Goal: Information Seeking & Learning: Learn about a topic

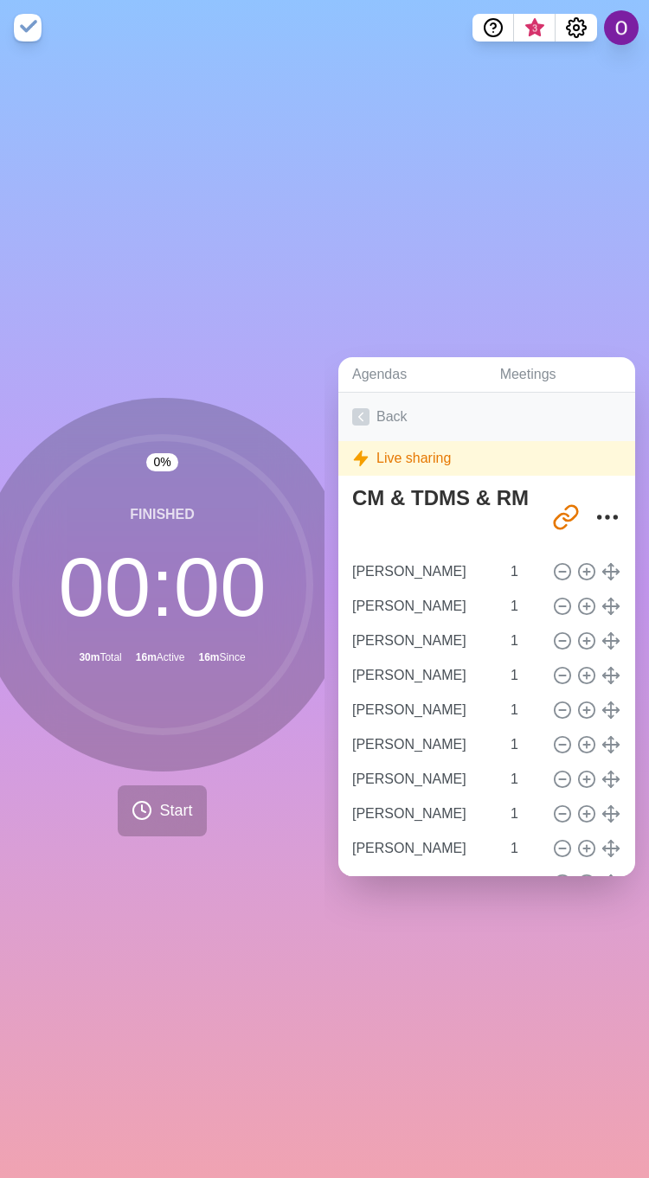
click at [343, 400] on link "Back" at bounding box center [486, 417] width 297 height 48
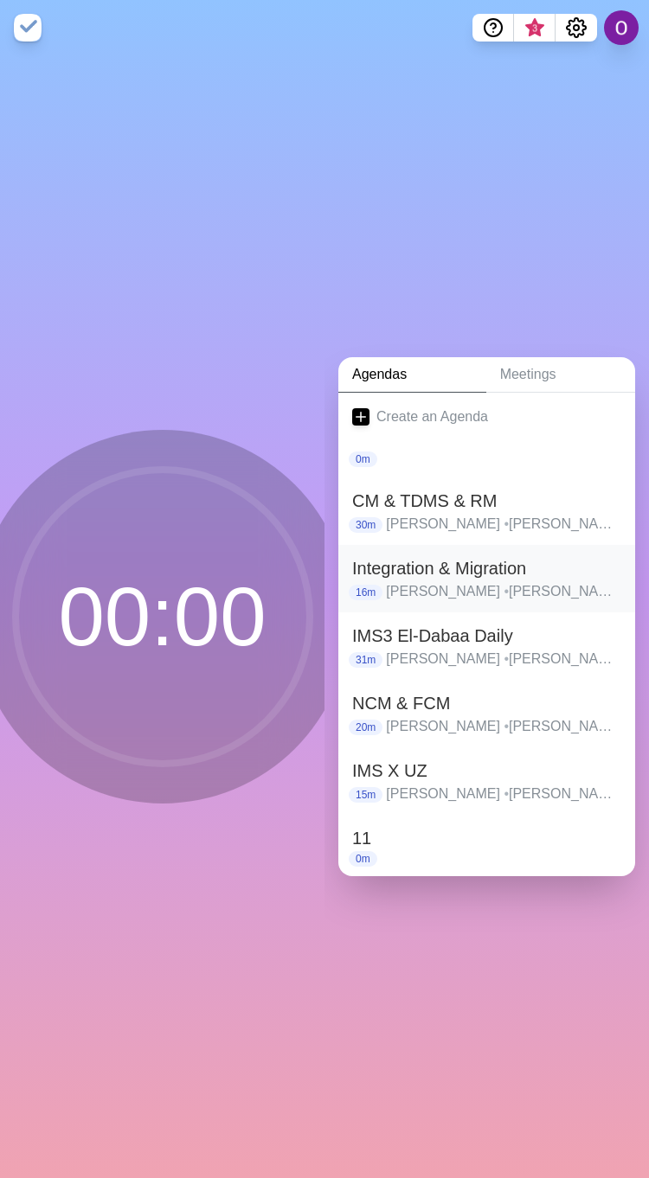
click at [429, 566] on h2 "Integration & Migration" at bounding box center [486, 568] width 269 height 26
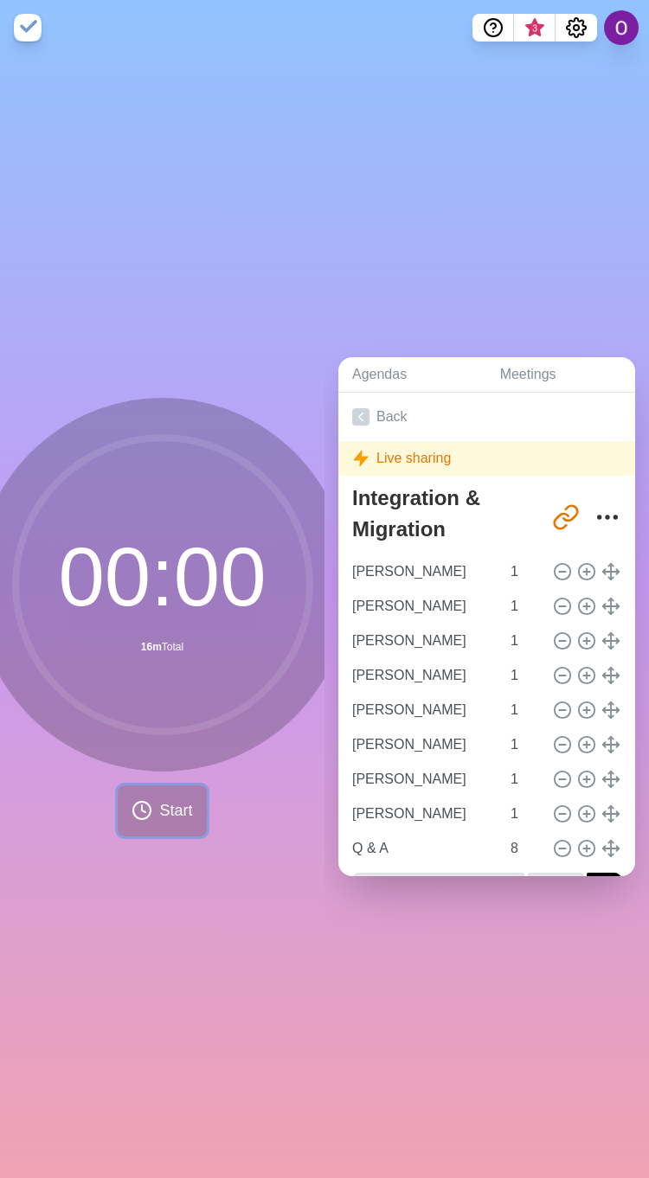
click at [162, 808] on span "Start" at bounding box center [175, 810] width 33 height 23
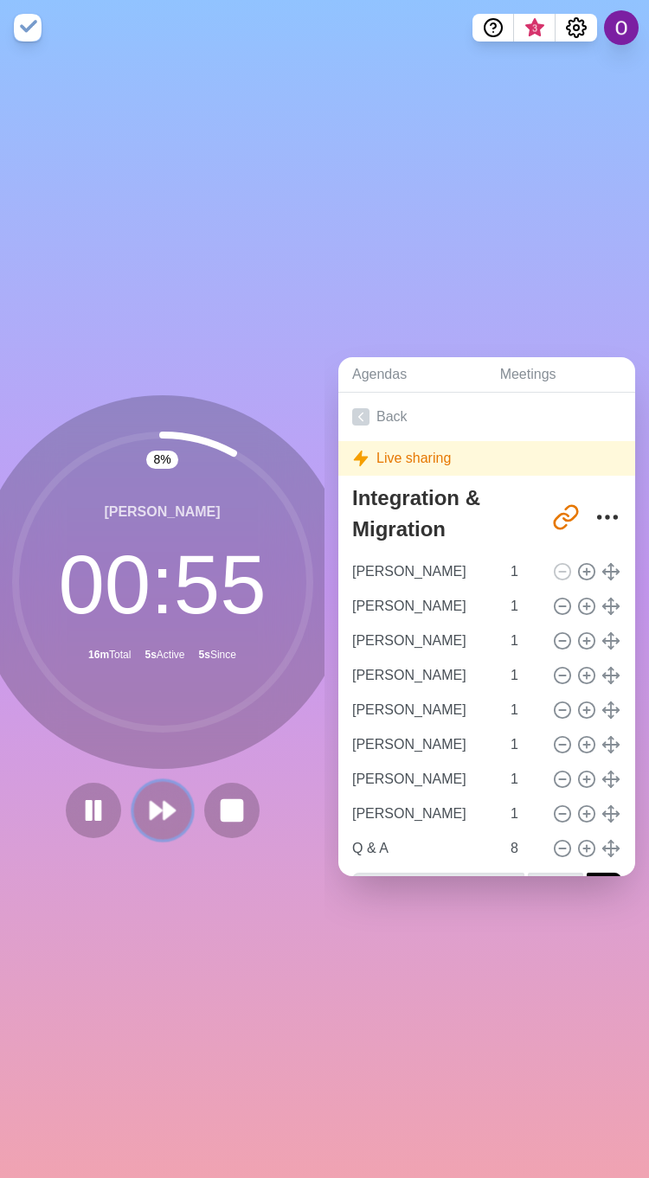
click at [163, 802] on polygon at bounding box center [168, 810] width 11 height 17
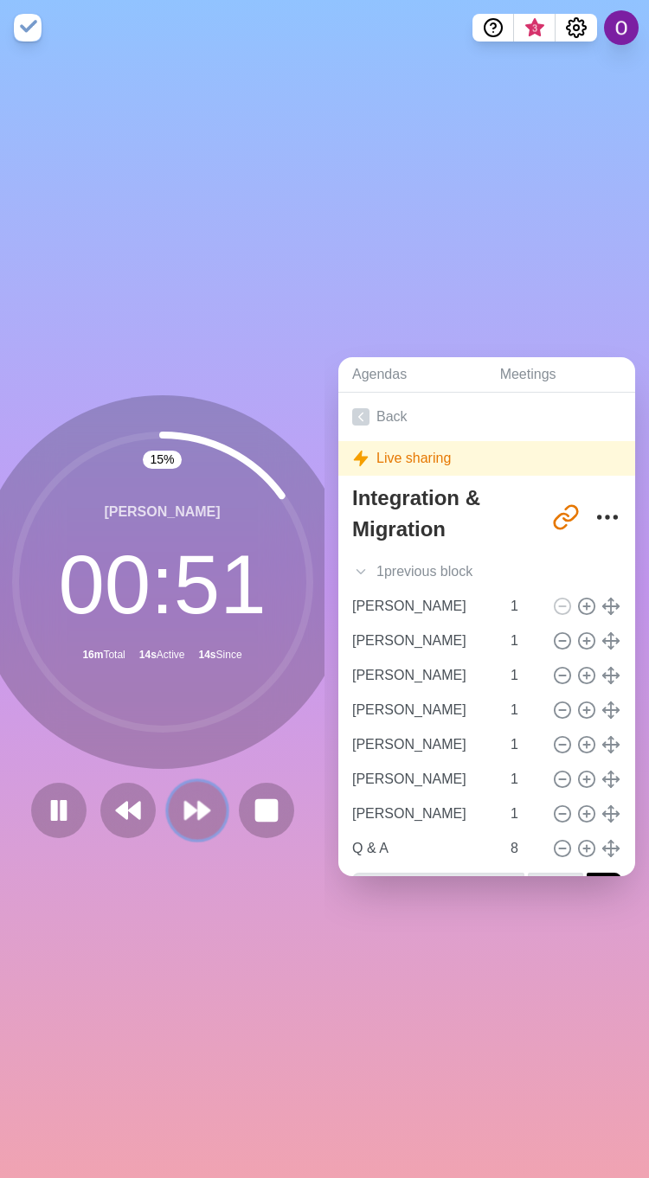
click at [182, 796] on icon at bounding box center [196, 810] width 29 height 29
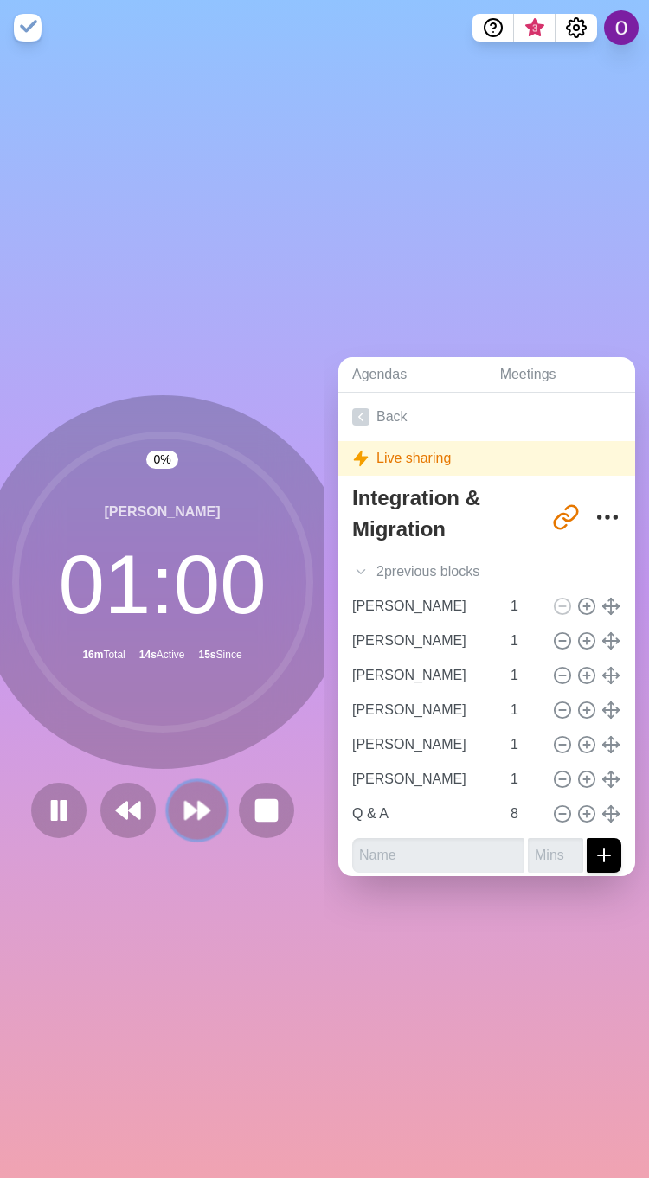
click at [182, 796] on icon at bounding box center [196, 810] width 29 height 29
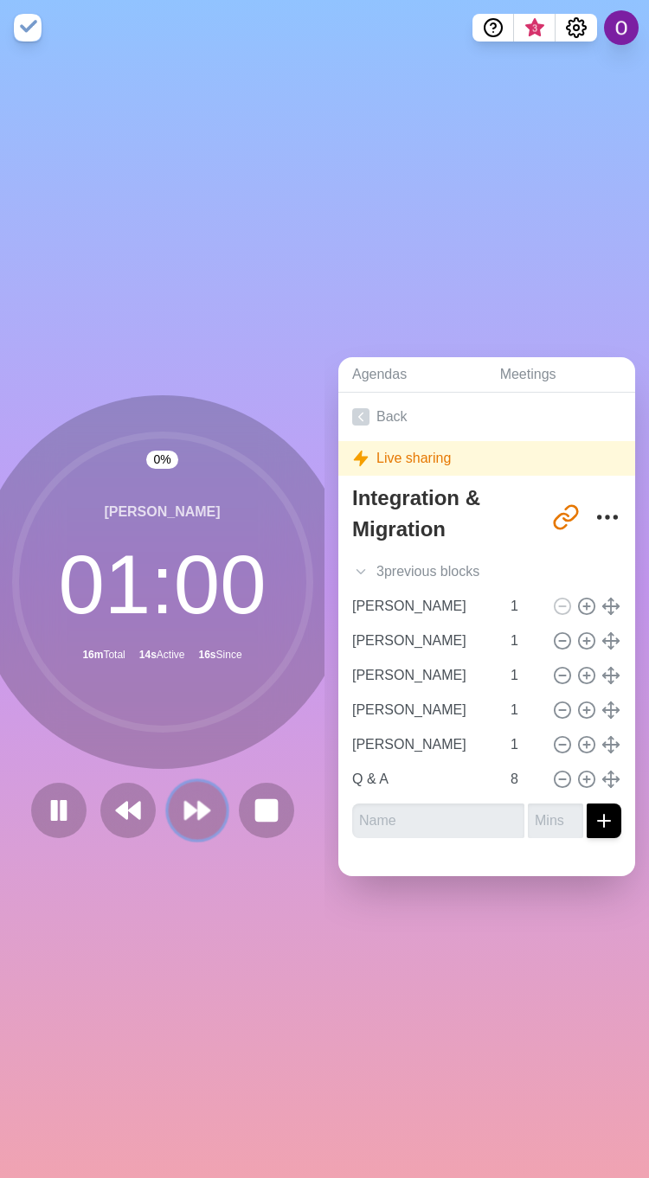
click at [182, 796] on icon at bounding box center [196, 810] width 29 height 29
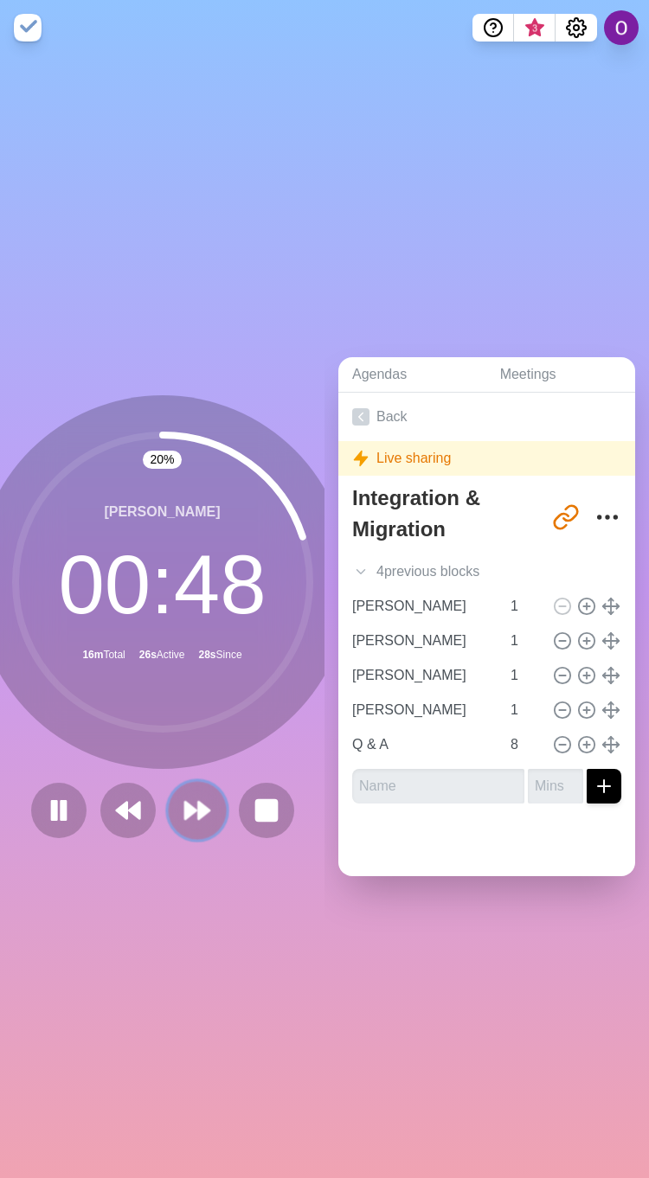
click at [192, 822] on button at bounding box center [197, 810] width 58 height 58
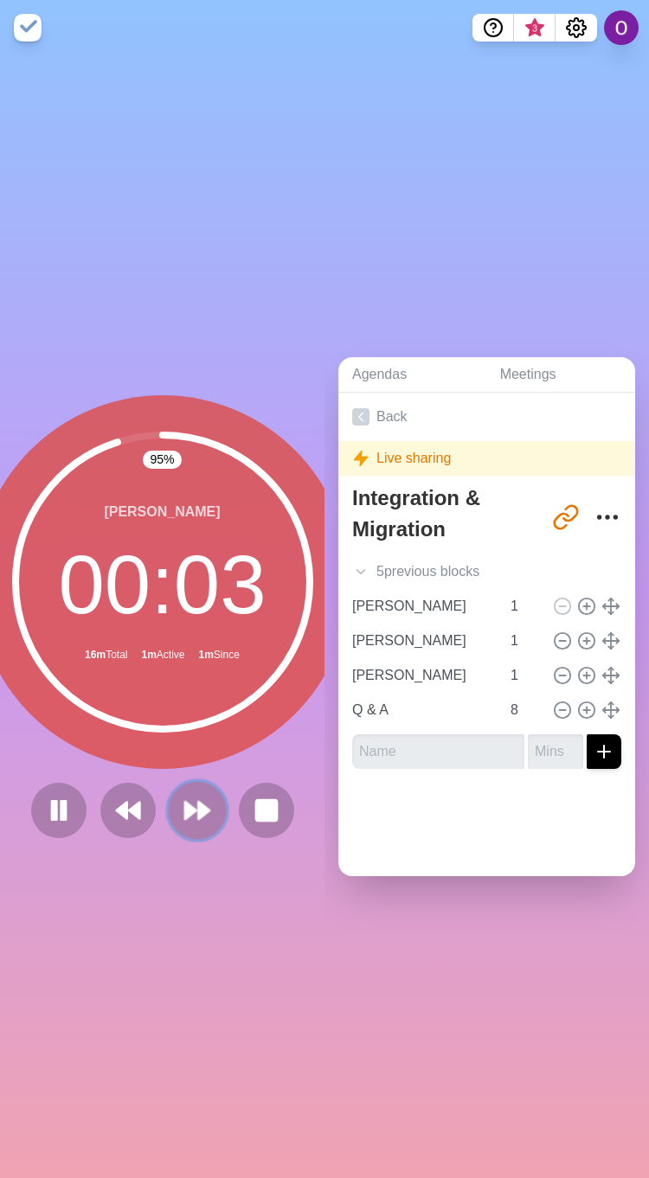
click at [198, 802] on polygon at bounding box center [203, 810] width 11 height 17
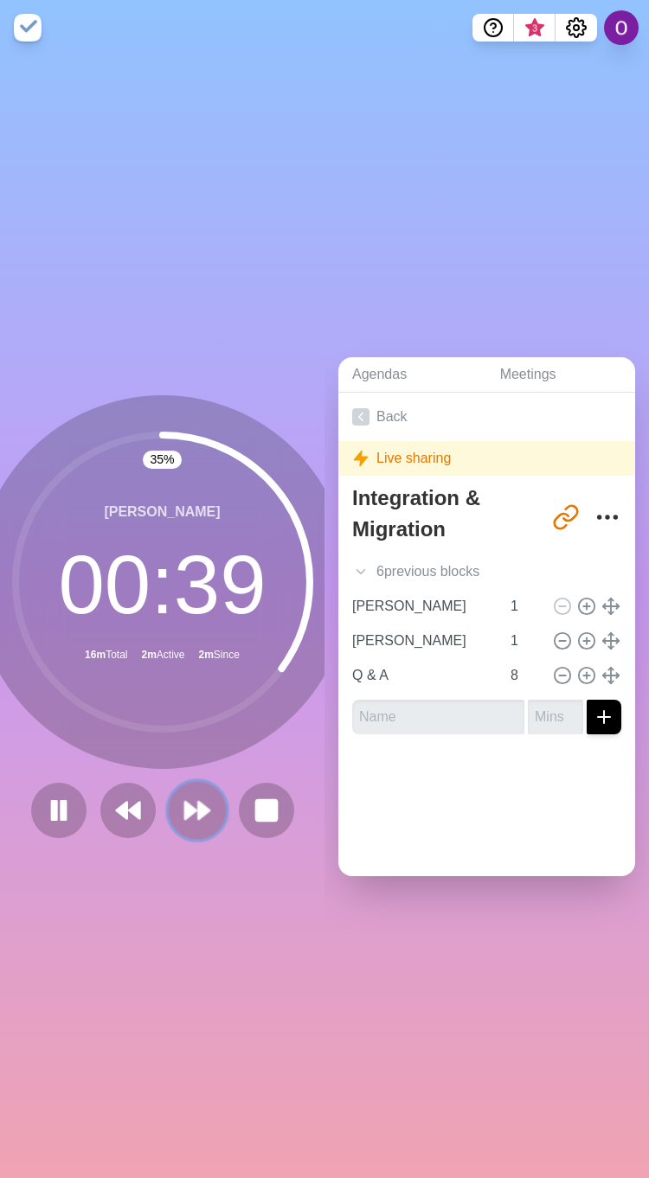
click at [182, 796] on icon at bounding box center [196, 810] width 29 height 29
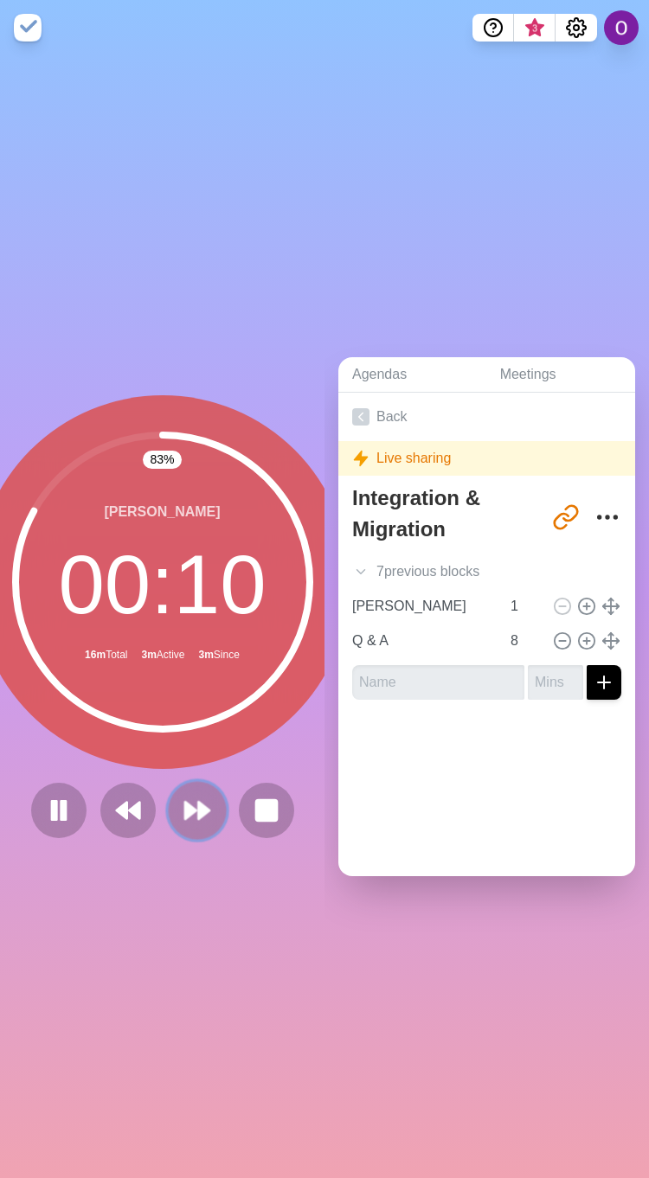
click at [192, 813] on icon at bounding box center [196, 810] width 29 height 29
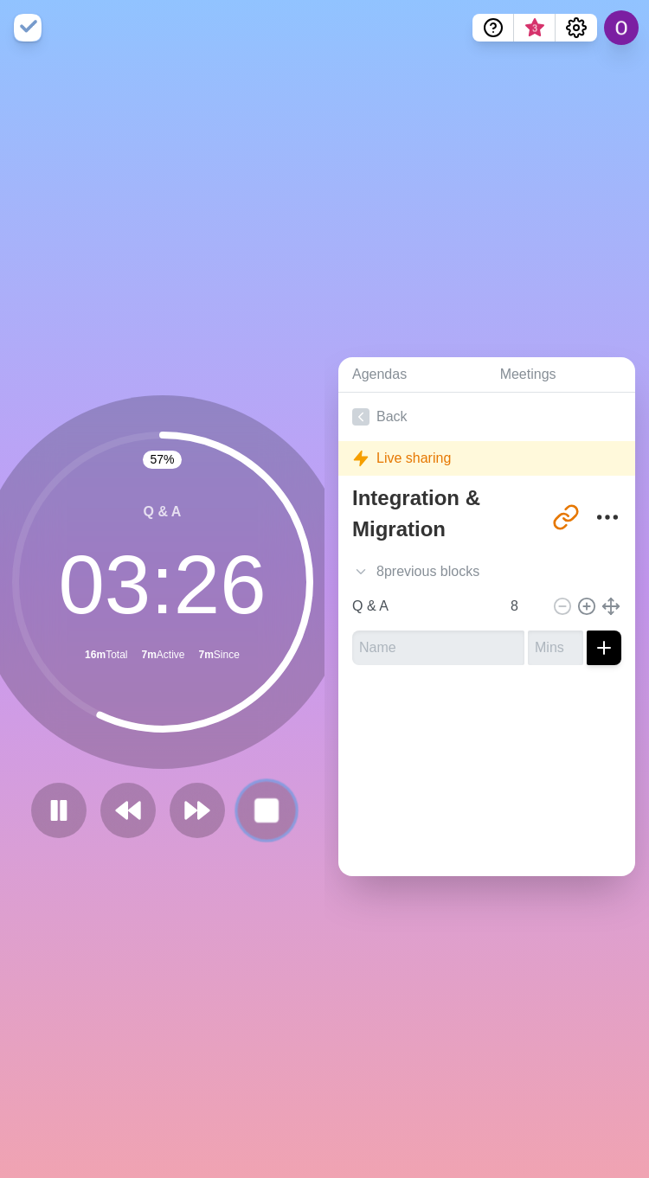
click at [252, 812] on icon at bounding box center [266, 810] width 29 height 29
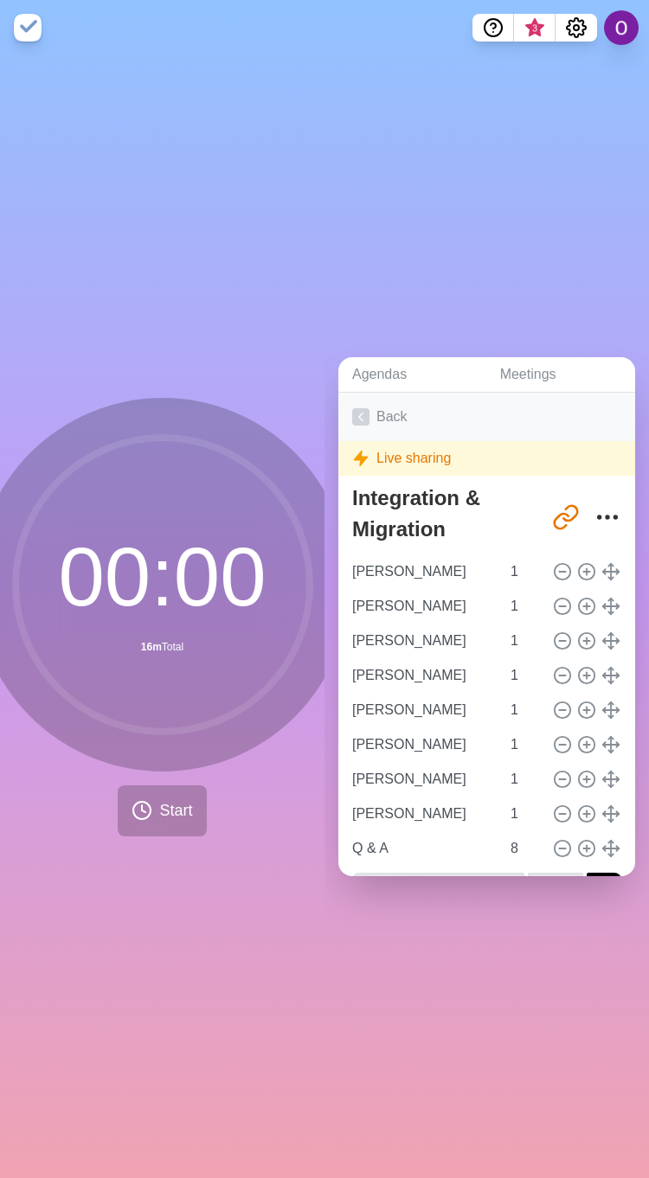
click at [359, 408] on icon at bounding box center [360, 416] width 17 height 17
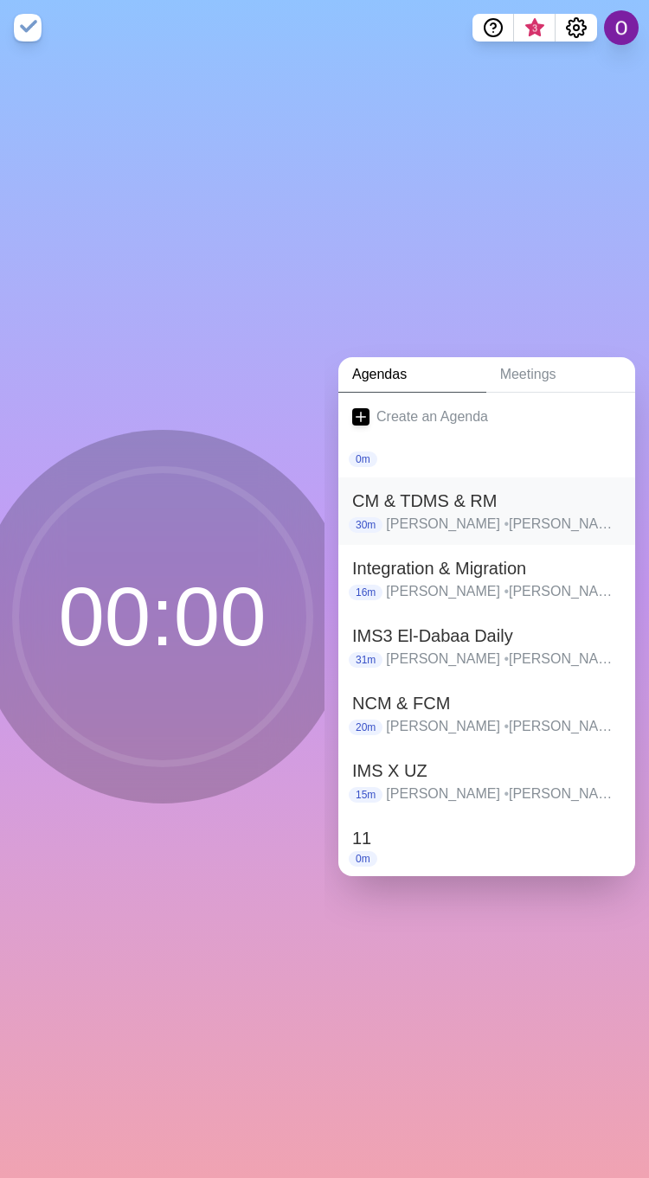
click at [421, 493] on h2 "CM & TDMS & RM" at bounding box center [486, 501] width 269 height 26
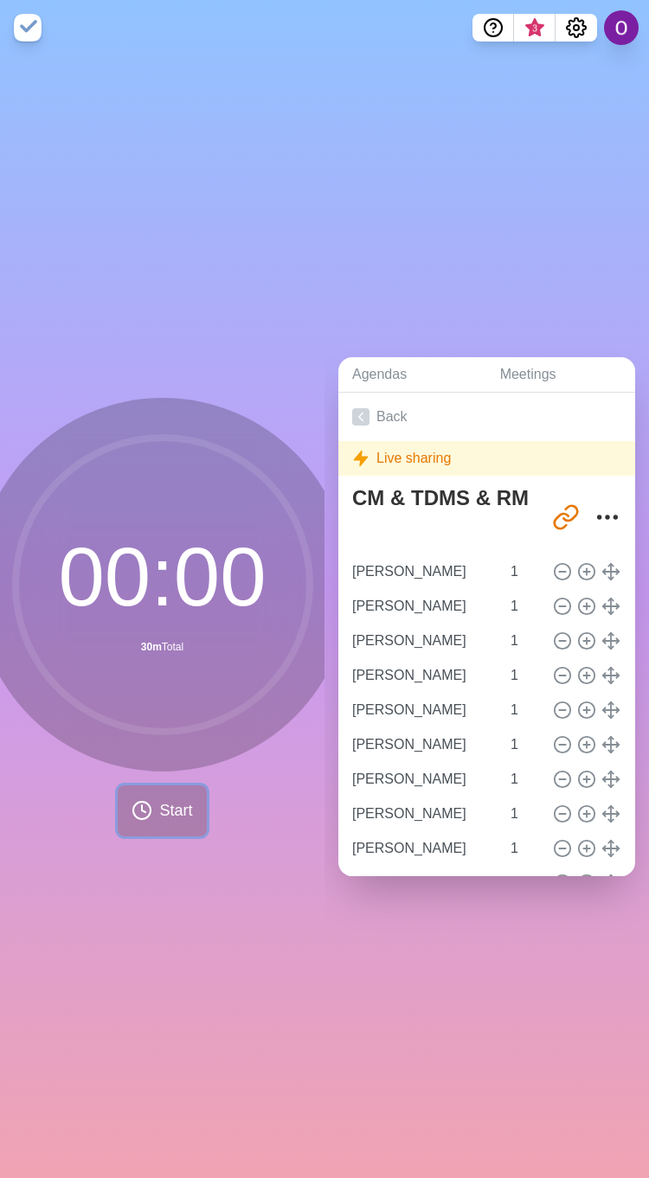
click at [169, 805] on span "Start" at bounding box center [175, 810] width 33 height 23
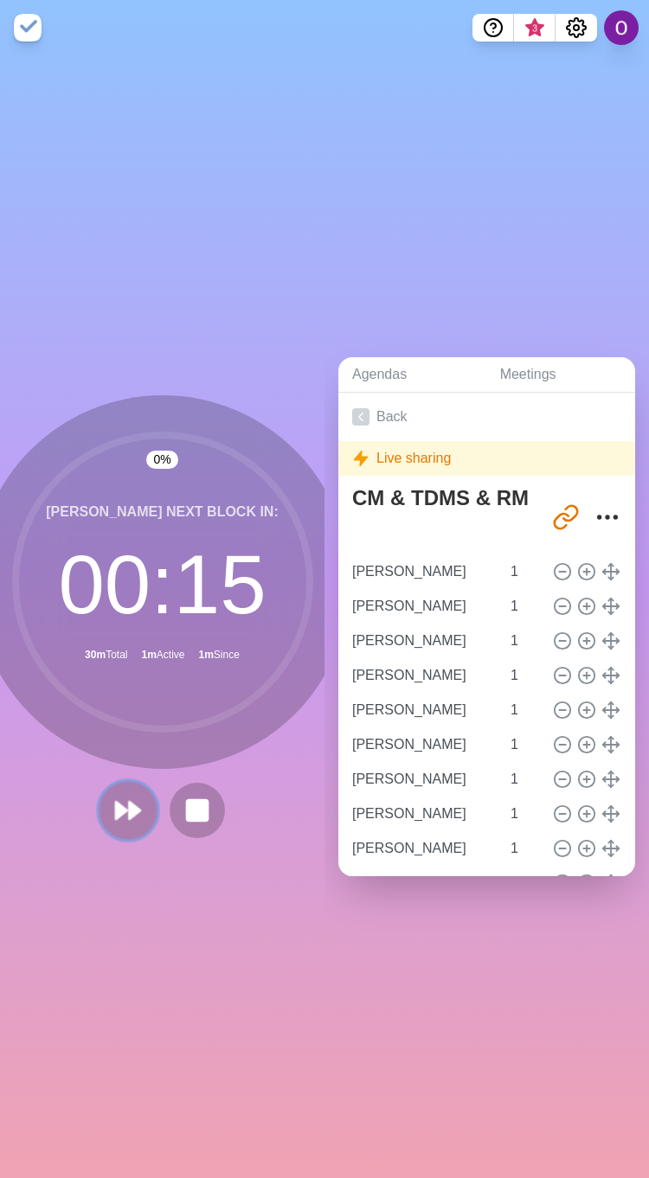
click at [122, 813] on icon at bounding box center [127, 810] width 29 height 29
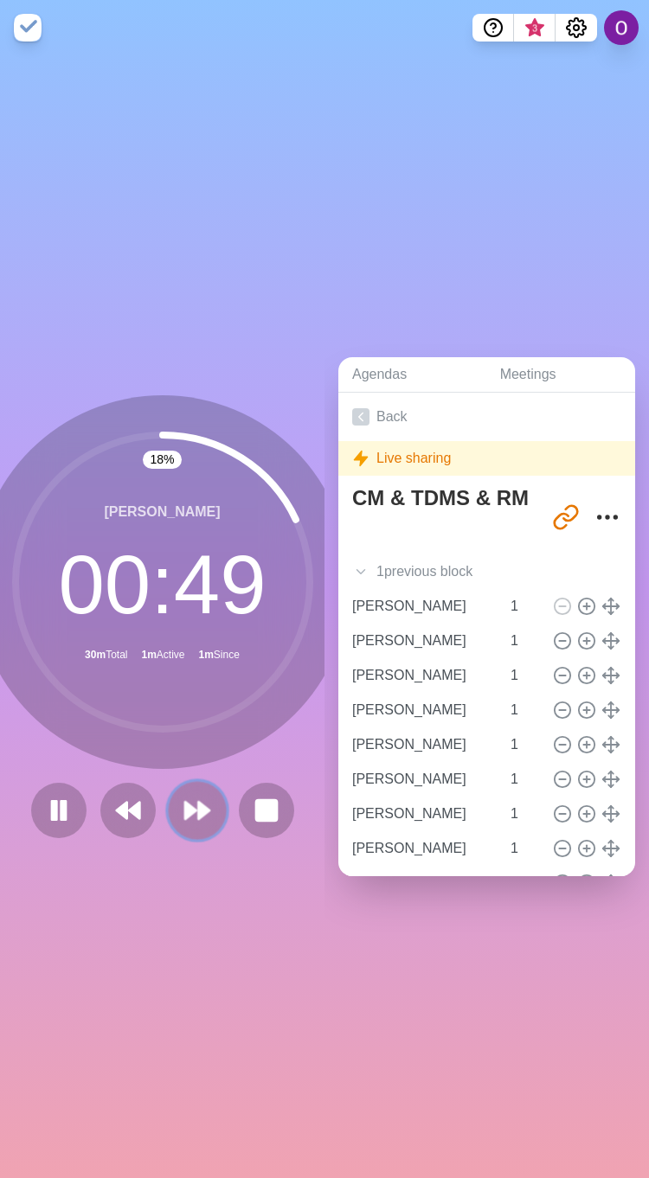
click at [185, 802] on polygon at bounding box center [190, 810] width 11 height 17
click at [187, 802] on polygon at bounding box center [190, 810] width 11 height 17
click at [198, 805] on polygon at bounding box center [203, 810] width 11 height 17
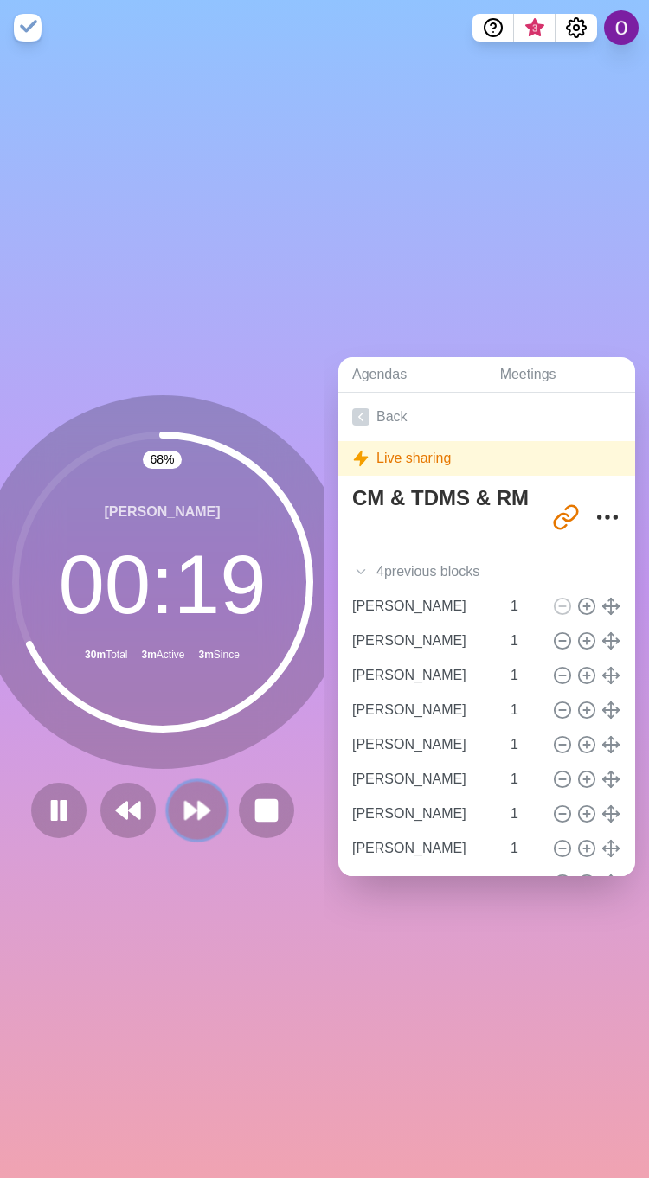
click at [198, 805] on polygon at bounding box center [203, 810] width 11 height 17
click at [182, 808] on icon at bounding box center [196, 810] width 29 height 29
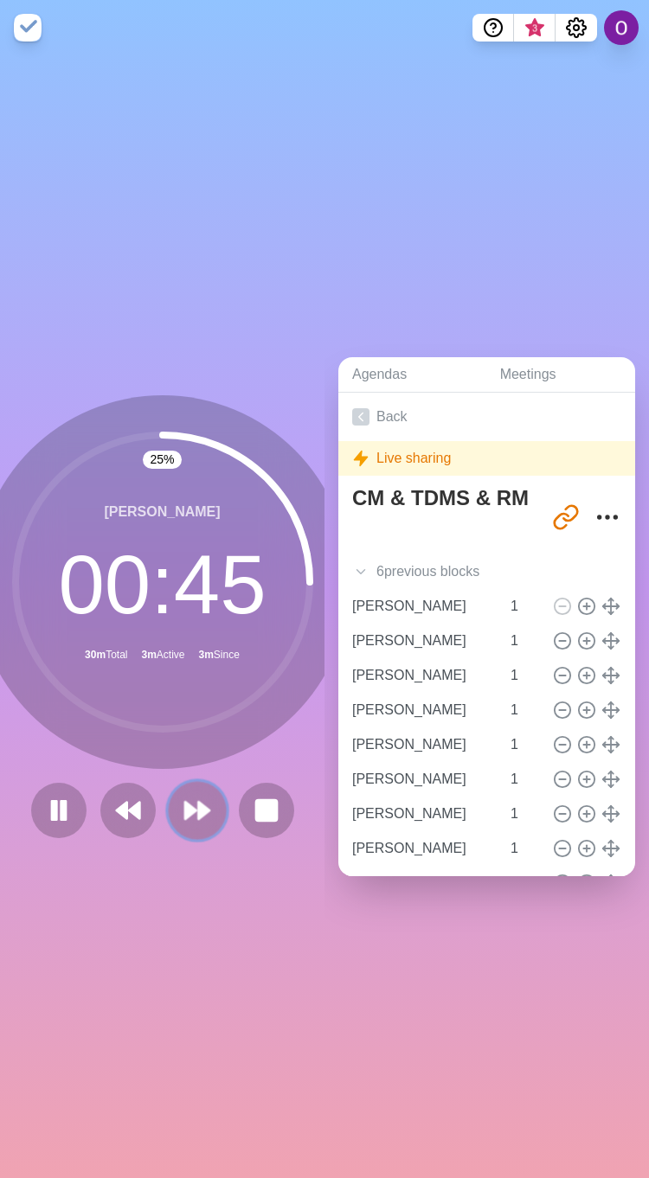
click at [182, 796] on icon at bounding box center [196, 810] width 29 height 29
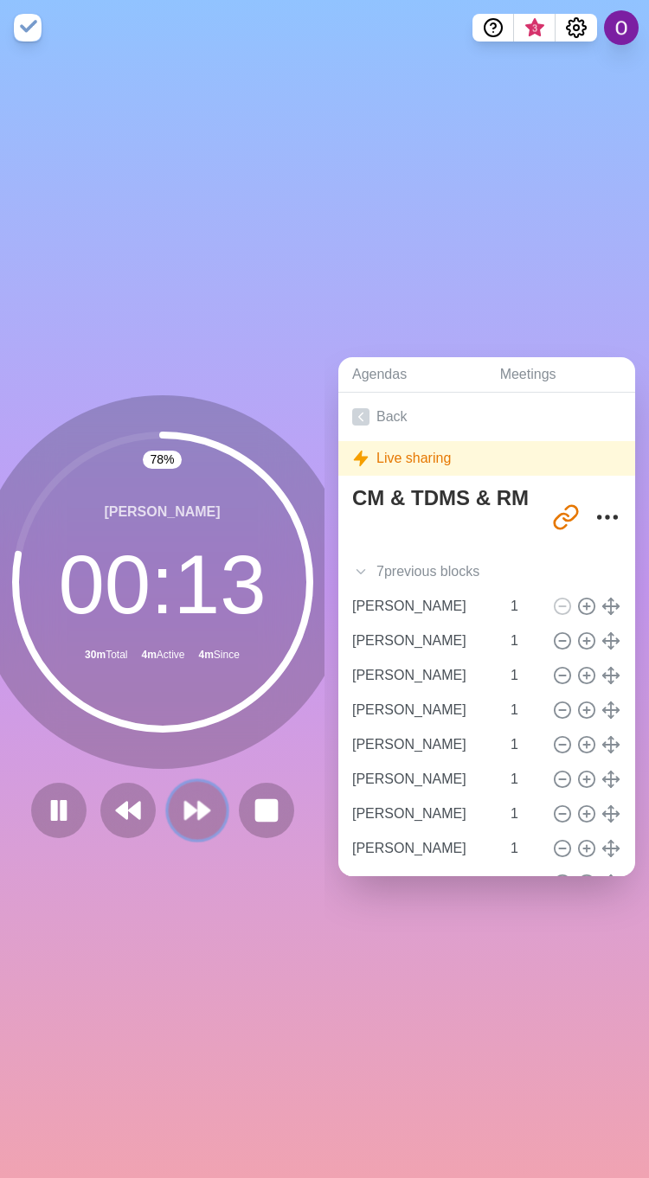
click at [198, 802] on polygon at bounding box center [203, 810] width 11 height 17
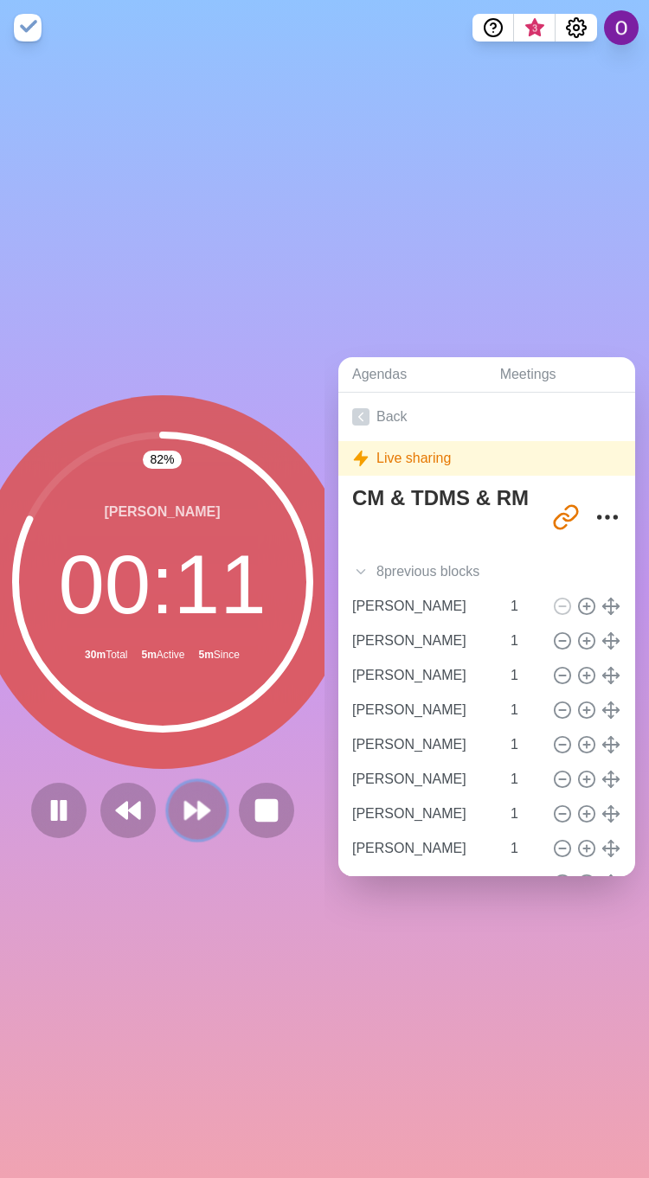
click at [184, 796] on icon at bounding box center [196, 810] width 29 height 29
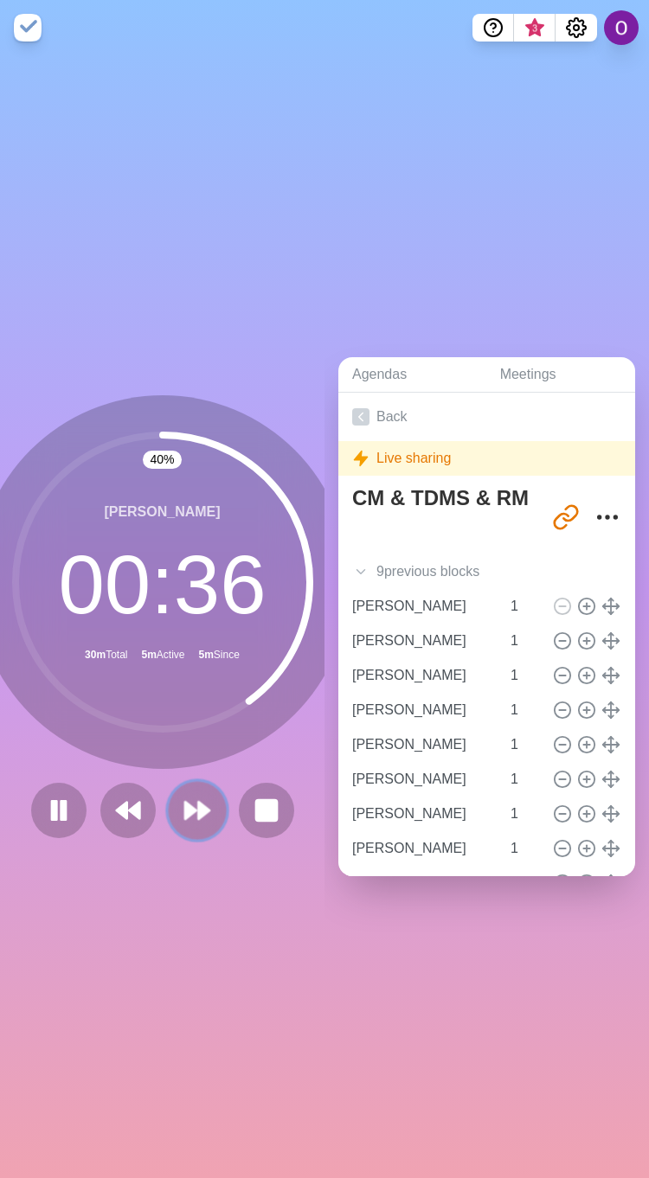
click at [185, 802] on polygon at bounding box center [190, 810] width 11 height 17
click at [184, 809] on icon at bounding box center [196, 810] width 29 height 29
click at [198, 804] on polygon at bounding box center [203, 810] width 11 height 17
click at [185, 802] on polygon at bounding box center [190, 810] width 11 height 17
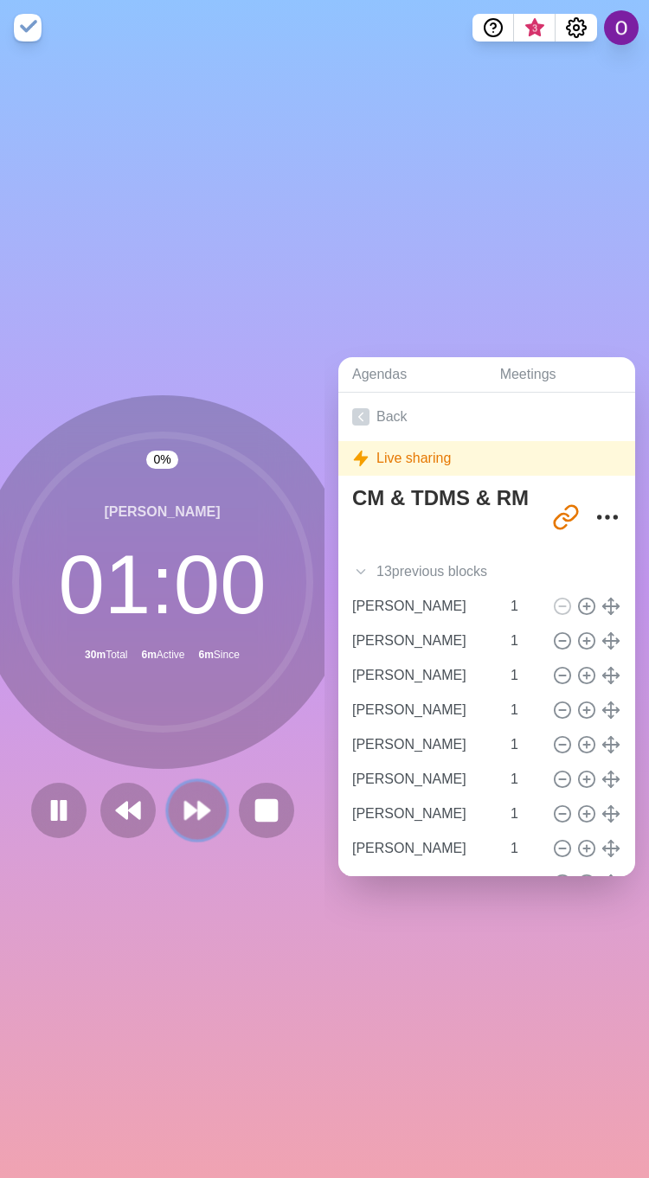
click at [185, 802] on polygon at bounding box center [190, 810] width 11 height 17
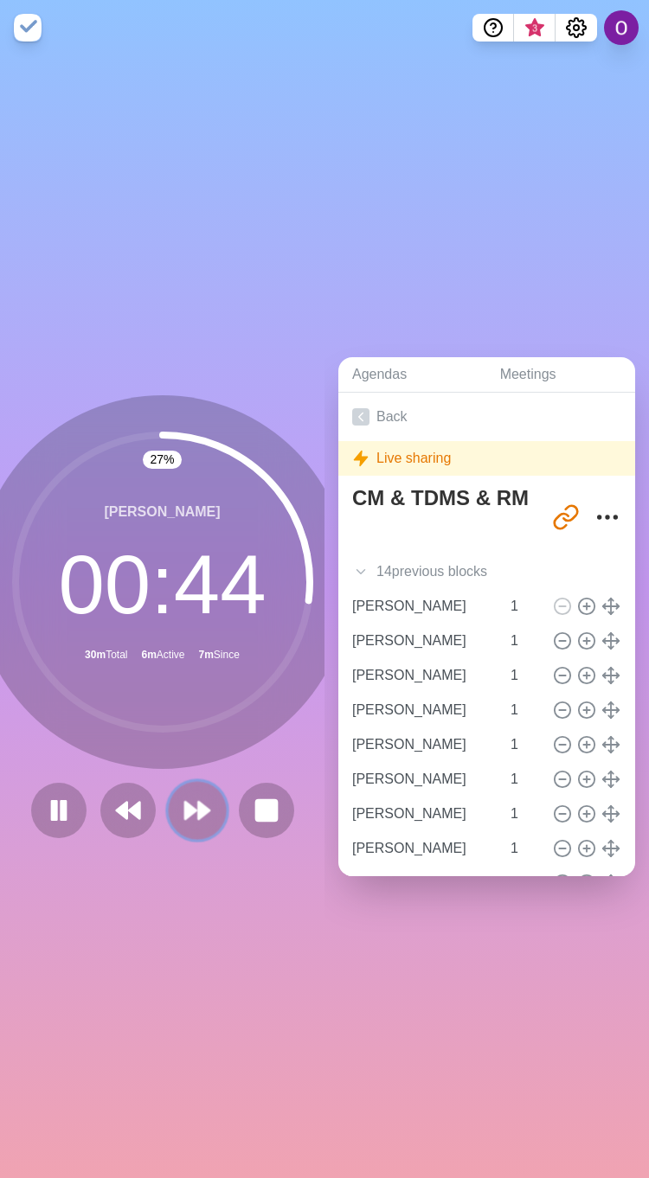
click at [187, 797] on icon at bounding box center [196, 810] width 29 height 29
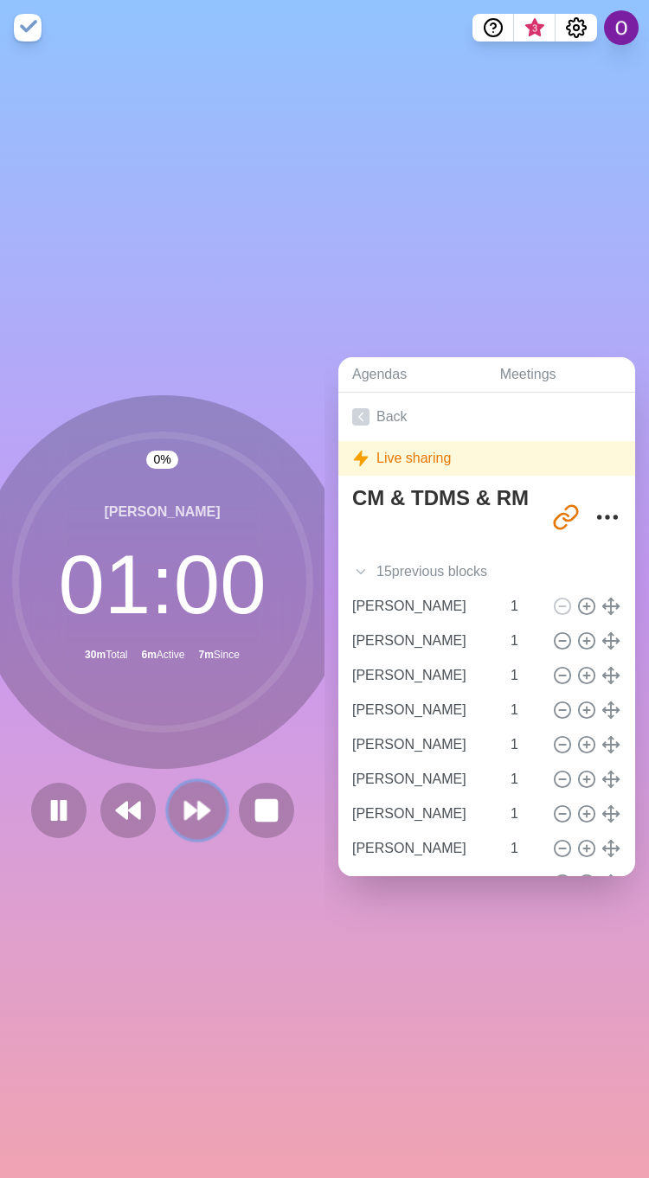
click at [187, 797] on icon at bounding box center [196, 810] width 29 height 29
click at [198, 805] on polygon at bounding box center [203, 810] width 11 height 17
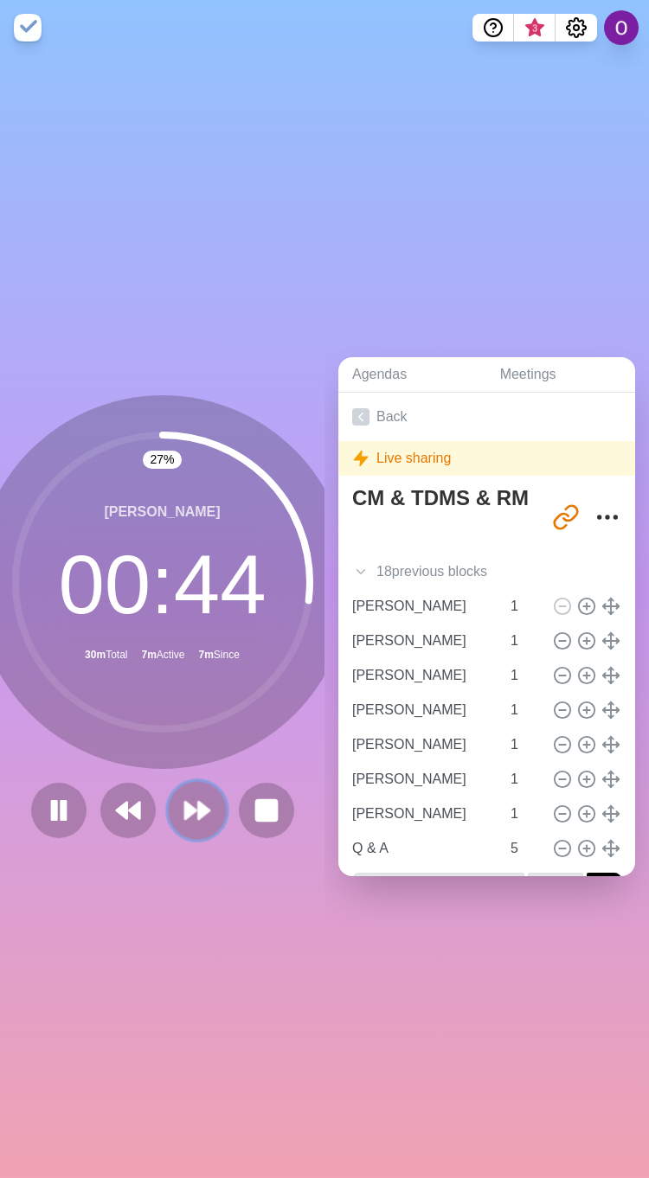
click at [192, 808] on icon at bounding box center [196, 810] width 29 height 29
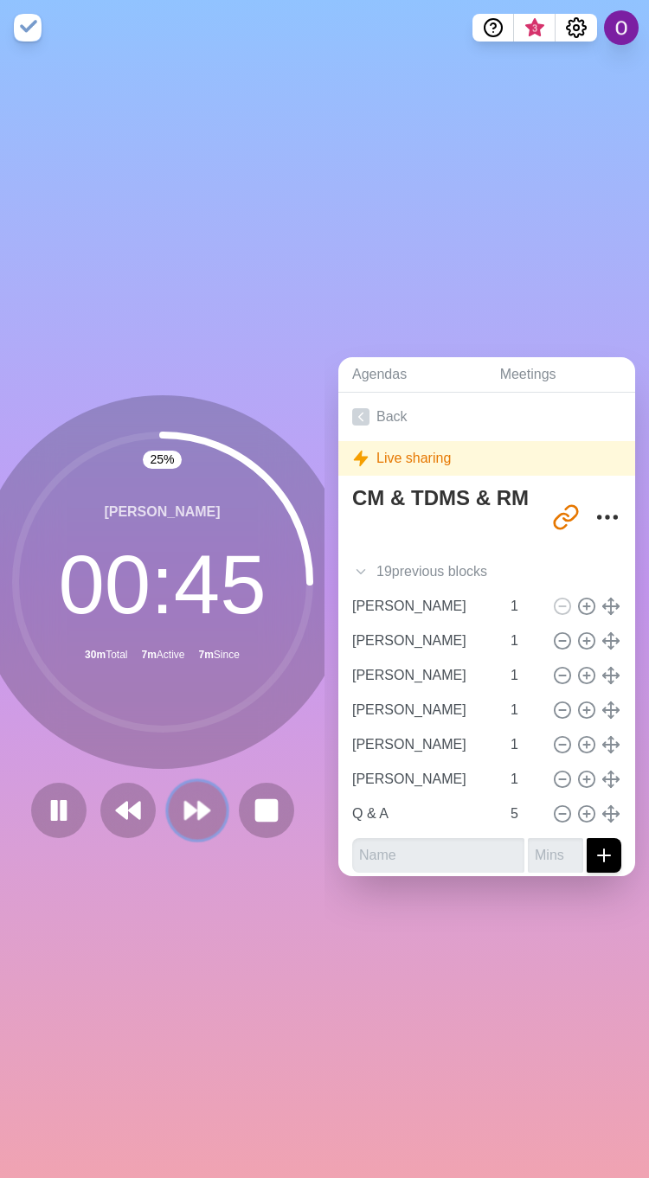
click at [185, 796] on icon at bounding box center [196, 810] width 29 height 29
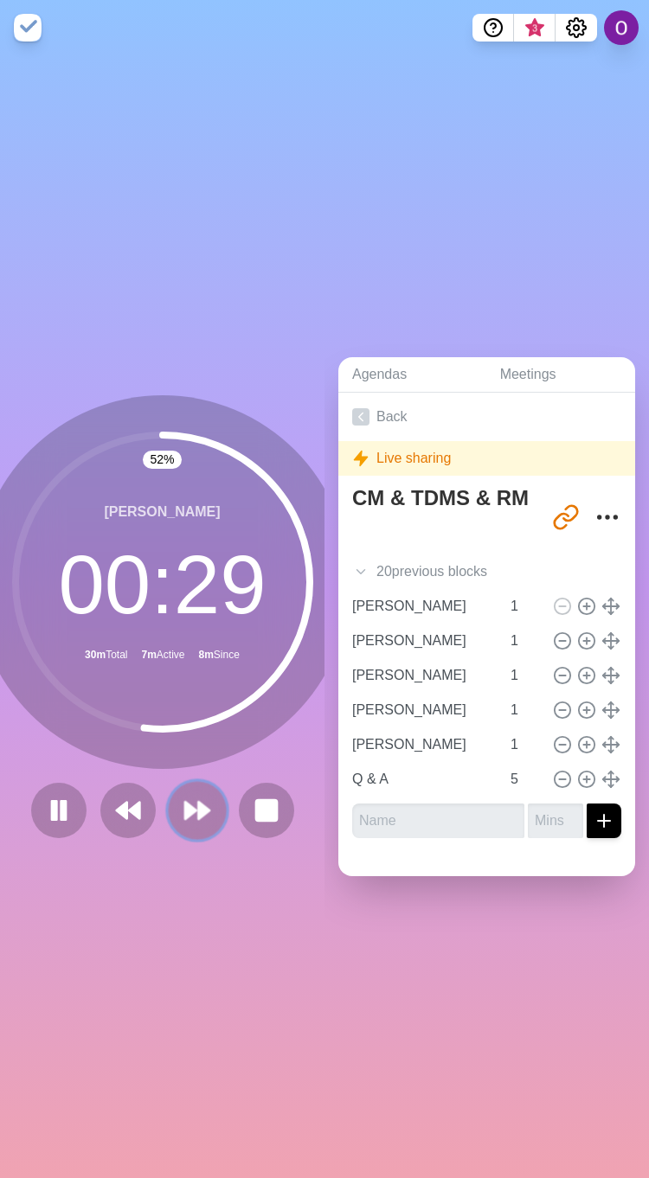
click at [185, 802] on polygon at bounding box center [190, 810] width 11 height 17
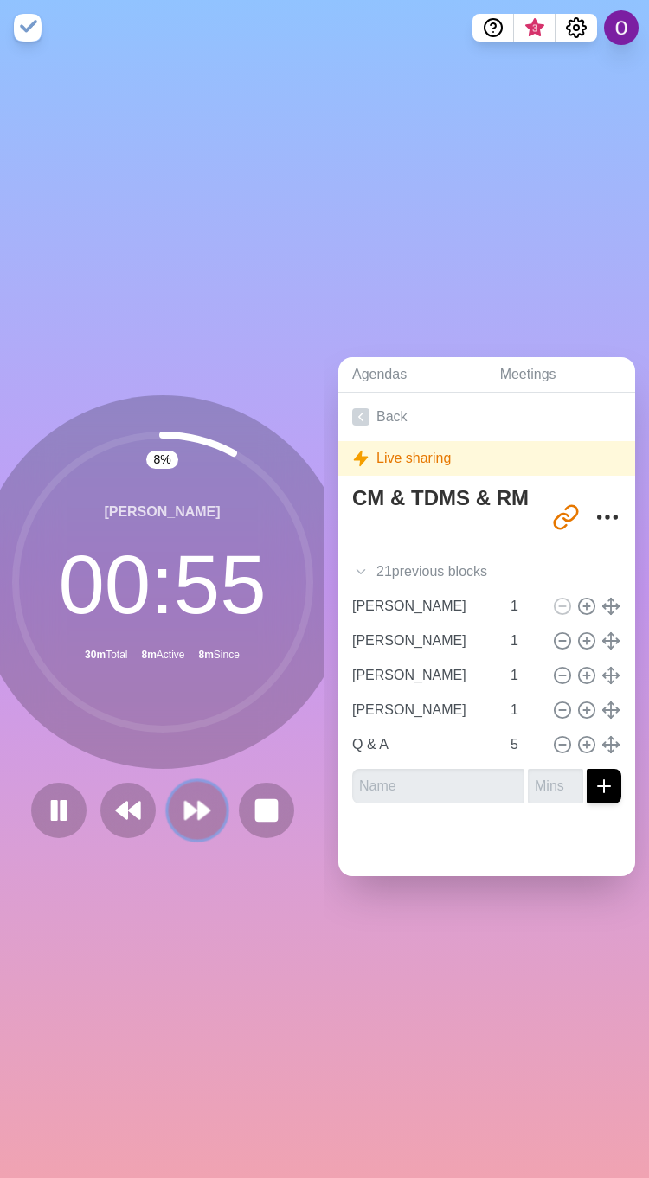
click at [185, 802] on polygon at bounding box center [190, 810] width 11 height 17
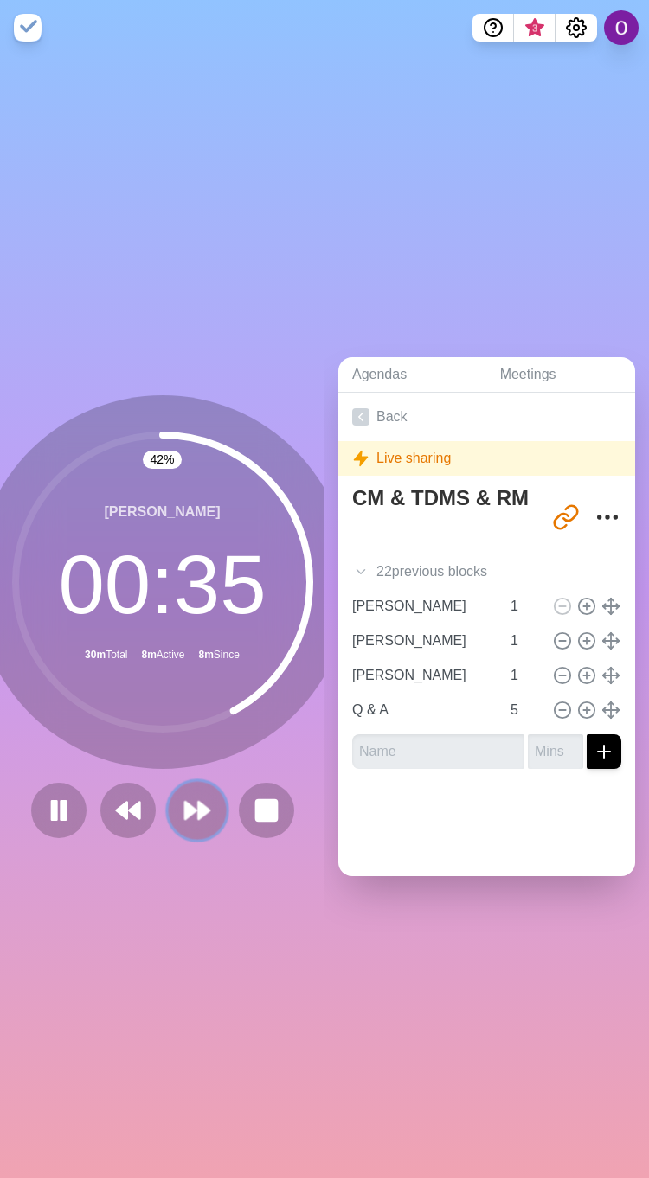
click at [195, 783] on button at bounding box center [197, 810] width 58 height 58
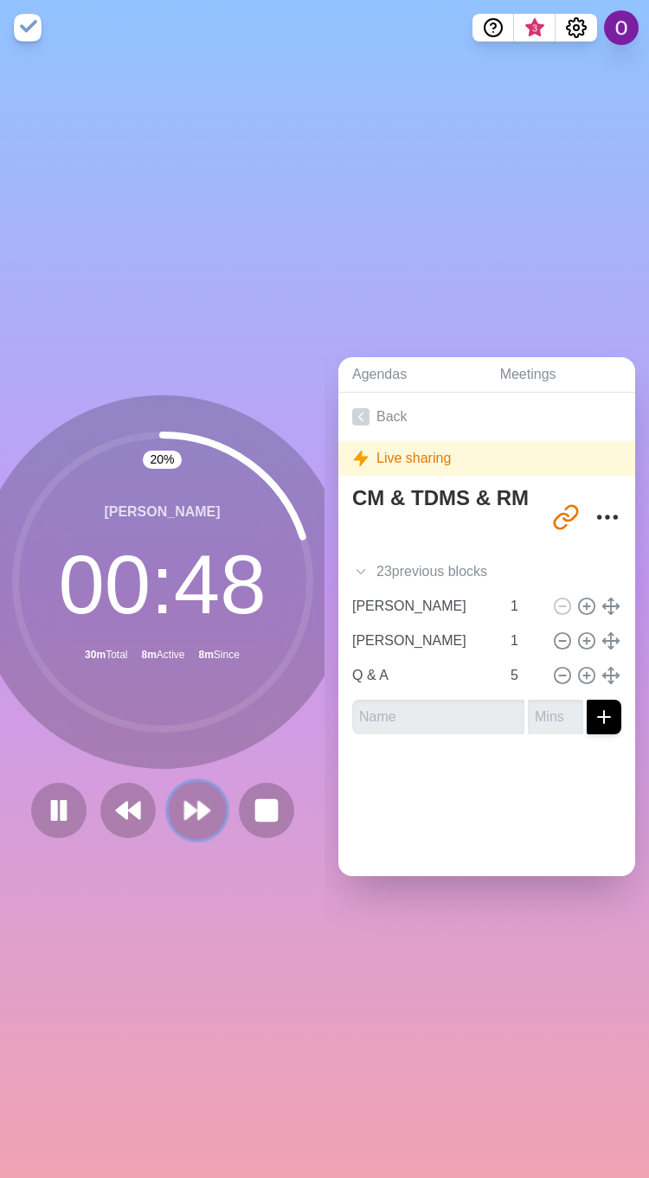
click at [182, 808] on icon at bounding box center [196, 810] width 29 height 29
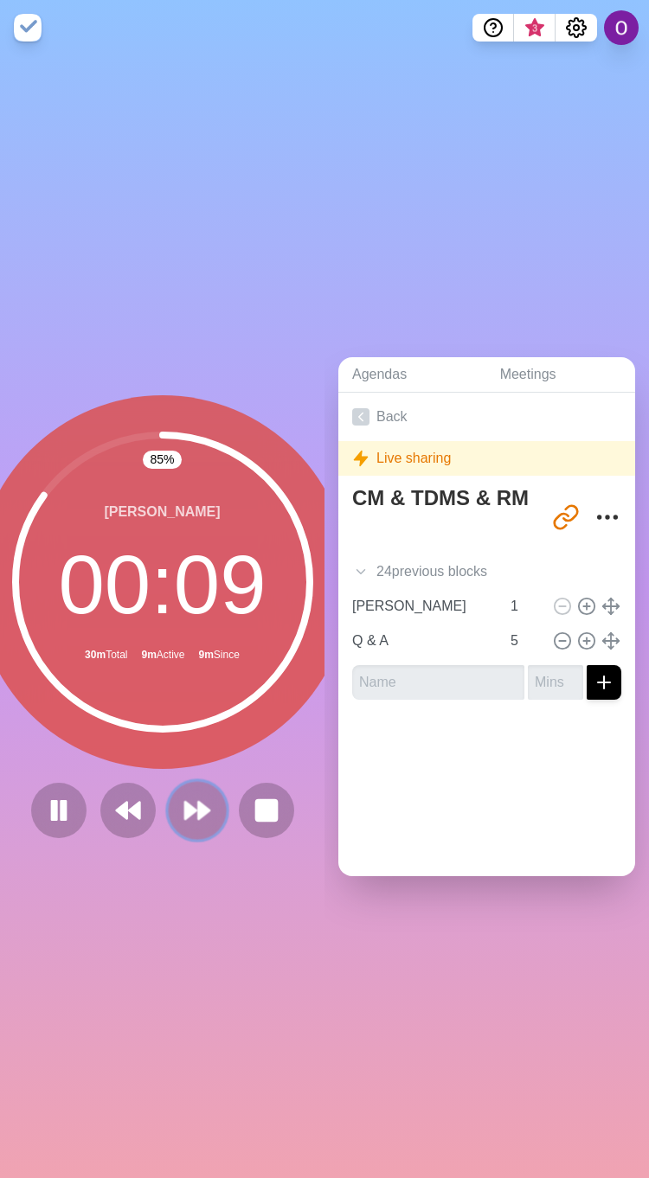
click at [182, 810] on icon at bounding box center [196, 810] width 29 height 29
